Goal: Complete application form

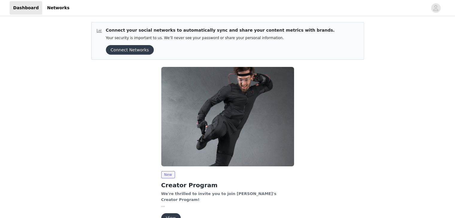
scroll to position [35, 0]
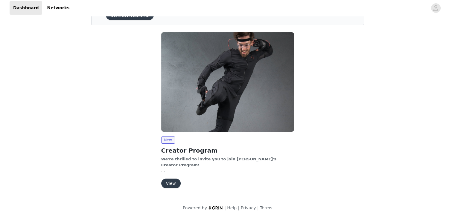
click at [172, 179] on button "View" at bounding box center [170, 184] width 19 height 10
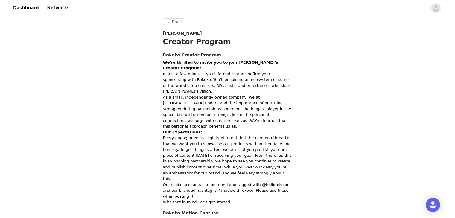
scroll to position [166, 0]
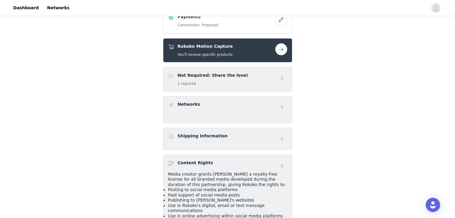
scroll to position [163, 0]
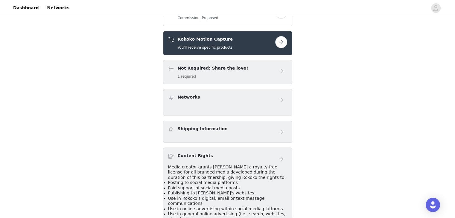
click at [281, 43] on button "button" at bounding box center [281, 42] width 12 height 12
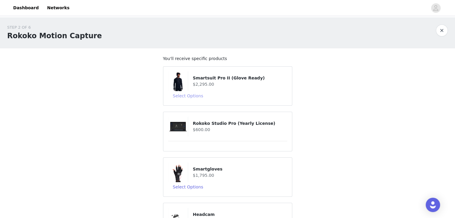
click at [196, 96] on button "Select Options" at bounding box center [188, 96] width 40 height 10
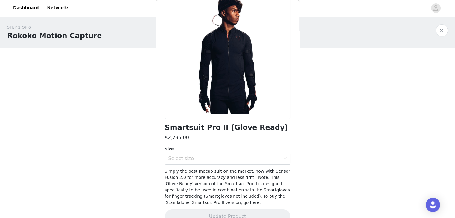
scroll to position [58, 0]
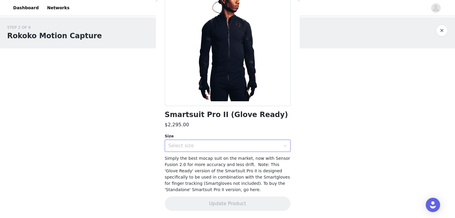
click at [251, 149] on div "Select size" at bounding box center [225, 145] width 114 height 11
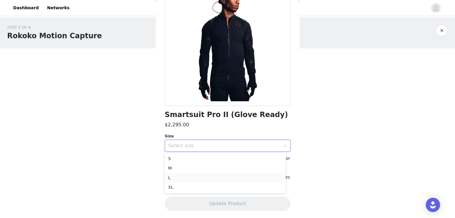
click at [227, 181] on li "L" at bounding box center [224, 178] width 121 height 10
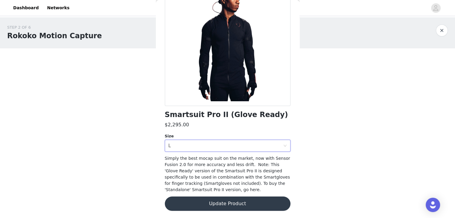
click at [227, 206] on button "Update Product" at bounding box center [228, 204] width 126 height 14
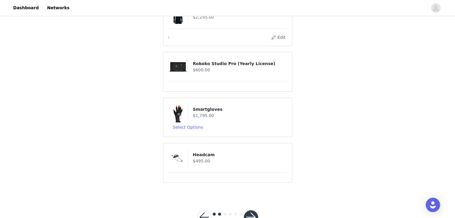
scroll to position [77, 0]
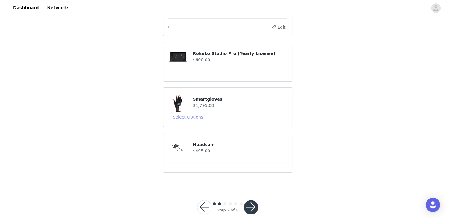
click at [196, 117] on button "Select Options" at bounding box center [188, 117] width 40 height 10
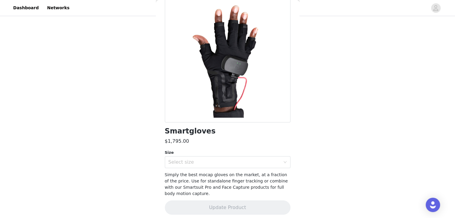
scroll to position [45, 0]
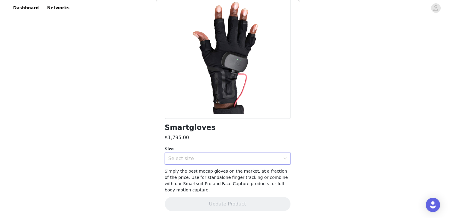
click at [262, 153] on div "Select size" at bounding box center [225, 158] width 114 height 11
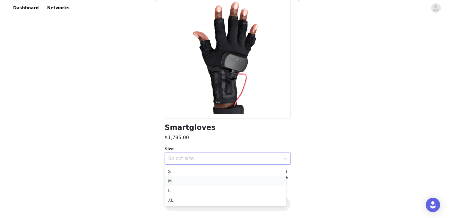
click at [238, 184] on li "M" at bounding box center [224, 181] width 121 height 10
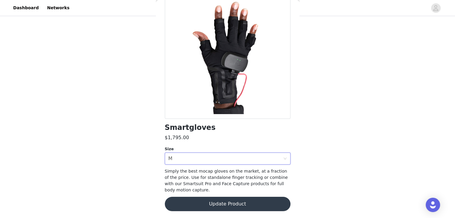
scroll to position [87, 0]
click at [242, 203] on button "Update Product" at bounding box center [228, 204] width 126 height 14
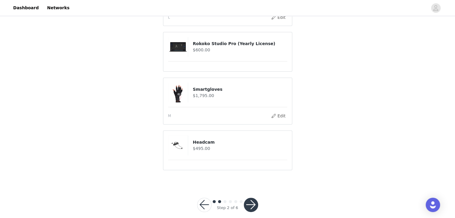
click at [248, 203] on button "button" at bounding box center [251, 205] width 14 height 14
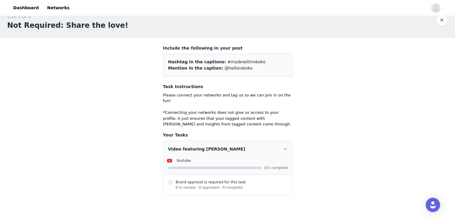
scroll to position [39, 0]
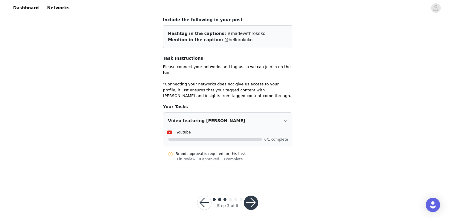
click at [202, 196] on button "button" at bounding box center [204, 203] width 14 height 14
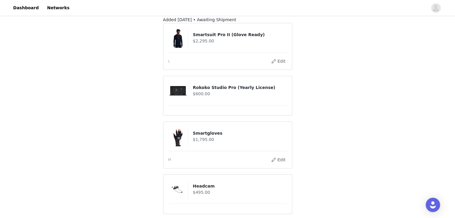
scroll to position [101, 0]
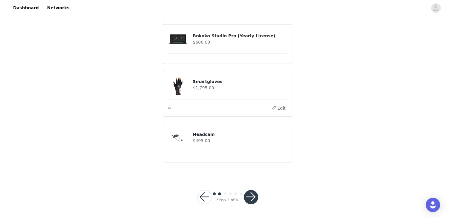
click at [251, 198] on button "button" at bounding box center [251, 197] width 14 height 14
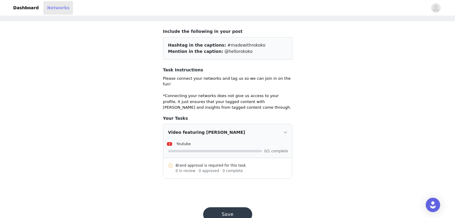
scroll to position [39, 0]
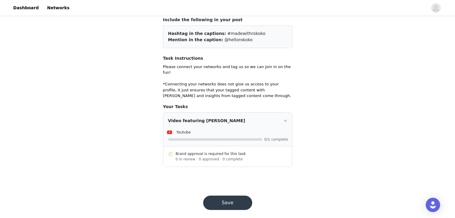
click at [231, 196] on button "Save" at bounding box center [227, 203] width 49 height 14
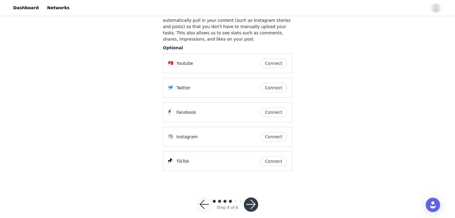
scroll to position [45, 0]
click at [256, 197] on button "button" at bounding box center [251, 204] width 14 height 14
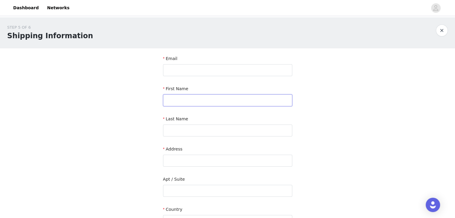
click at [190, 101] on input "text" at bounding box center [227, 100] width 129 height 12
paste input "Name: [PERSON_NAME]"
click at [181, 99] on input "Name: [PERSON_NAME]" at bounding box center [227, 100] width 129 height 12
click at [181, 99] on input "[PERSON_NAME]" at bounding box center [227, 100] width 129 height 12
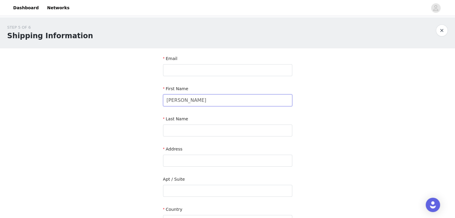
type input "[PERSON_NAME]"
drag, startPoint x: 181, startPoint y: 99, endPoint x: 170, endPoint y: 128, distance: 31.2
click at [170, 128] on input "text" at bounding box center [227, 131] width 129 height 12
type input "[PERSON_NAME]"
click at [208, 103] on input "[PERSON_NAME]" at bounding box center [227, 100] width 129 height 12
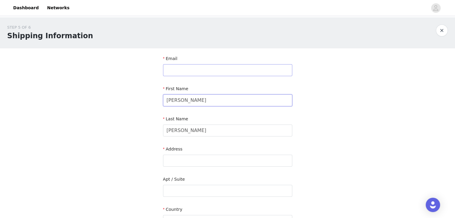
type input "[PERSON_NAME]"
click at [224, 74] on input "text" at bounding box center [227, 70] width 129 height 12
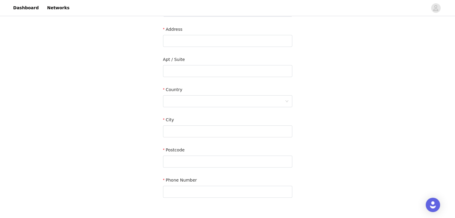
scroll to position [101, 0]
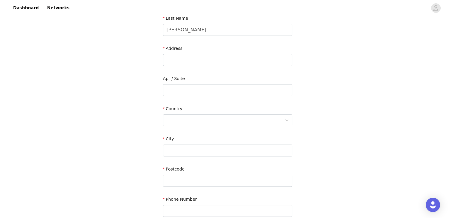
type input "[EMAIL_ADDRESS][DOMAIN_NAME]"
click at [232, 58] on input "text" at bounding box center [227, 60] width 129 height 12
paste input "[PERSON_NAME]'s Home, [STREET_ADDRESS]"
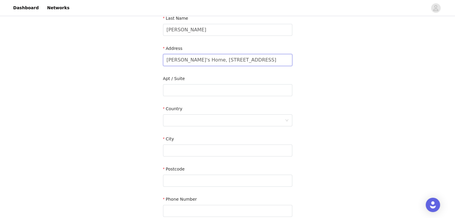
scroll to position [0, 1]
type input "[PERSON_NAME]'s Home, [STREET_ADDRESS]"
click at [231, 115] on div at bounding box center [226, 120] width 118 height 11
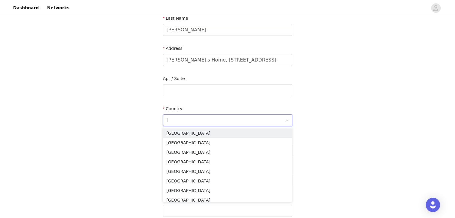
type input "in"
click at [212, 150] on li "[GEOGRAPHIC_DATA]" at bounding box center [227, 153] width 129 height 10
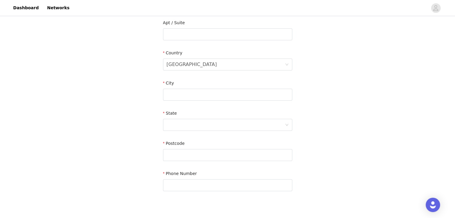
scroll to position [160, 0]
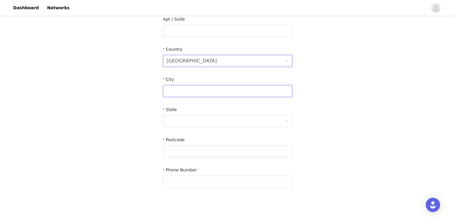
click at [218, 91] on input "text" at bounding box center [227, 91] width 129 height 12
paste input "Dibrugarh"
type input "Dibrugarh"
click at [275, 122] on div at bounding box center [226, 121] width 118 height 11
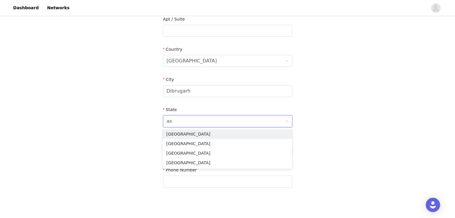
type input "ass"
click at [265, 134] on li "[GEOGRAPHIC_DATA]" at bounding box center [227, 134] width 129 height 10
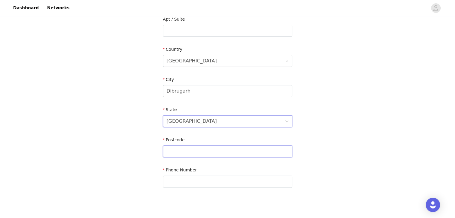
click at [211, 151] on input "text" at bounding box center [227, 152] width 129 height 12
paste input "786001"
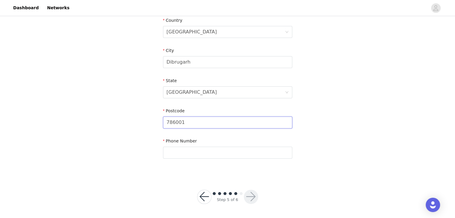
type input "786001"
click at [227, 153] on input "text" at bounding box center [227, 153] width 129 height 12
paste input "917002496527"
click at [165, 153] on input "917002496527" at bounding box center [227, 153] width 129 height 12
type input "[PHONE_NUMBER]"
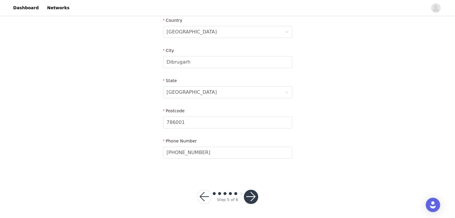
click at [251, 197] on button "button" at bounding box center [251, 197] width 14 height 14
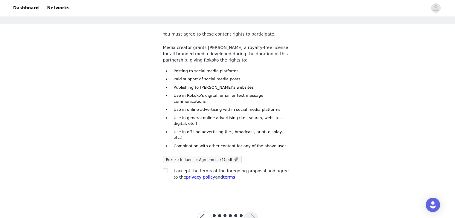
scroll to position [25, 0]
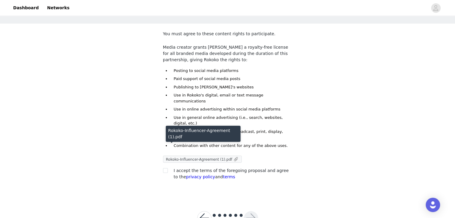
click at [219, 158] on span "Rokoko-Influencer-Agreement (1).pdf" at bounding box center [199, 160] width 66 height 4
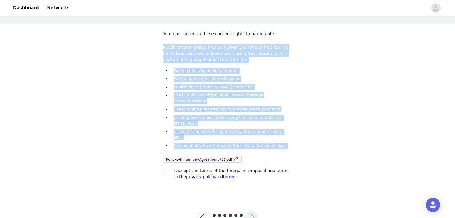
drag, startPoint x: 162, startPoint y: 46, endPoint x: 281, endPoint y: 125, distance: 142.6
click at [281, 125] on section "You must agree to these content rights to participate. Media creator grants [PE…" at bounding box center [227, 111] width 143 height 174
copy div "Media creator grants [PERSON_NAME] a royalty-free license for all branded media…"
click at [330, 102] on div "STEP 6 OF 6 Content Rights You must agree to these content rights to participat…" at bounding box center [227, 95] width 455 height 204
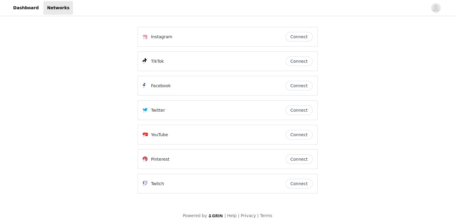
scroll to position [7, 0]
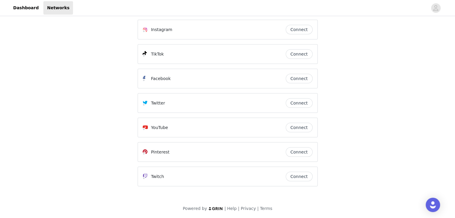
click at [298, 129] on button "Connect" at bounding box center [298, 128] width 27 height 10
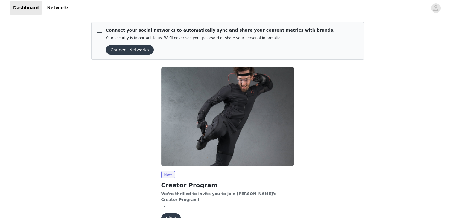
click at [167, 216] on button "View" at bounding box center [170, 218] width 19 height 10
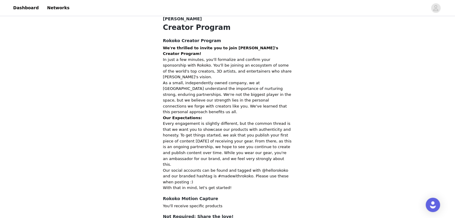
scroll to position [166, 0]
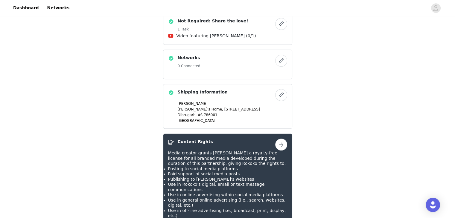
scroll to position [378, 0]
